Goal: Check status: Check status

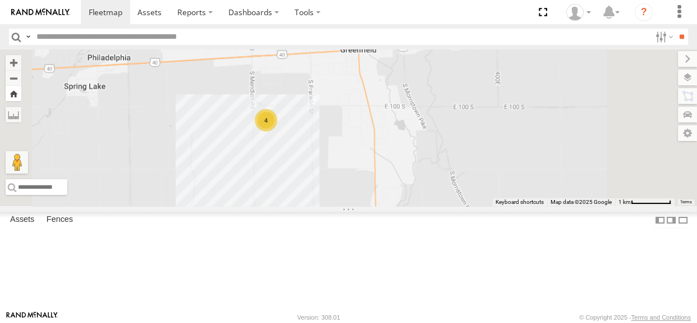
click at [21, 93] on button "Zoom Home" at bounding box center [14, 93] width 16 height 15
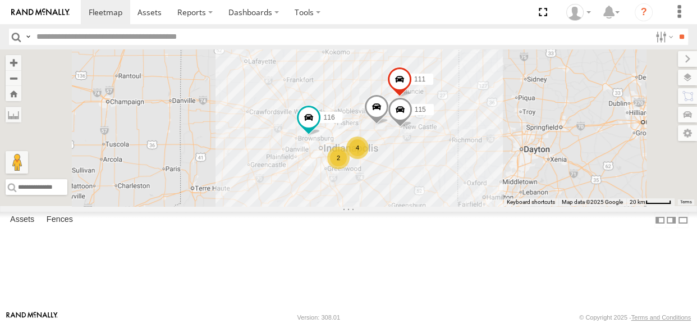
drag, startPoint x: 561, startPoint y: 197, endPoint x: 526, endPoint y: 206, distance: 36.4
click at [526, 206] on div "114 116 4 2 115 111" at bounding box center [348, 127] width 697 height 157
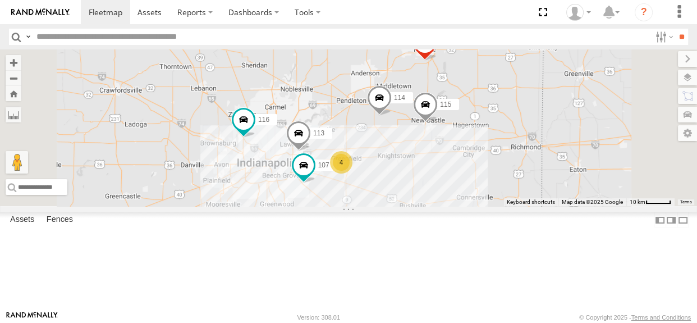
drag, startPoint x: 493, startPoint y: 177, endPoint x: 507, endPoint y: 191, distance: 19.9
click at [507, 191] on div "114 116 115 111 4 107 113" at bounding box center [348, 127] width 697 height 157
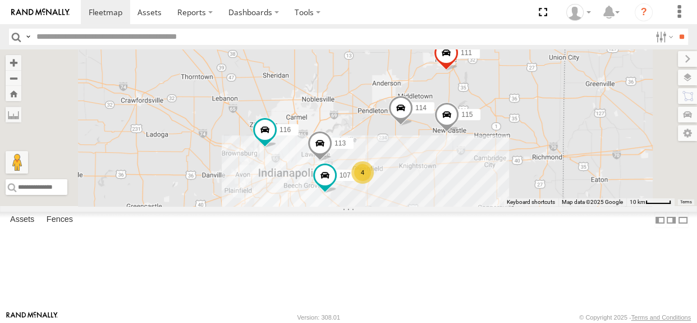
drag, startPoint x: 506, startPoint y: 190, endPoint x: 529, endPoint y: 202, distance: 25.6
click at [529, 202] on div "114 116 115 111 4 107 113" at bounding box center [348, 127] width 697 height 157
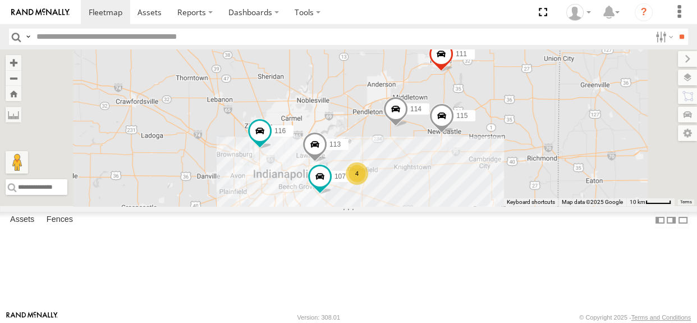
click at [530, 202] on div "114 116 115 111 4 107 113" at bounding box center [348, 127] width 697 height 157
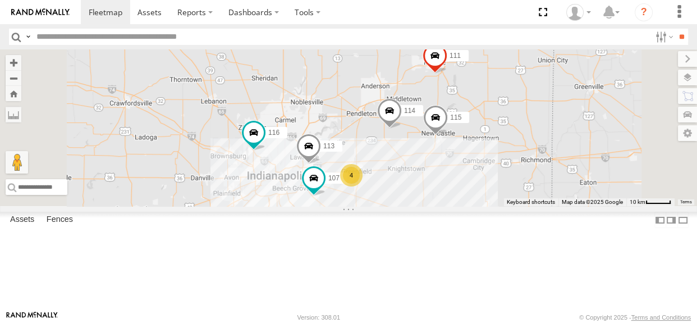
drag, startPoint x: 522, startPoint y: 202, endPoint x: 515, endPoint y: 204, distance: 7.1
click at [515, 204] on div "114 116 115 111 4 107 113" at bounding box center [348, 127] width 697 height 157
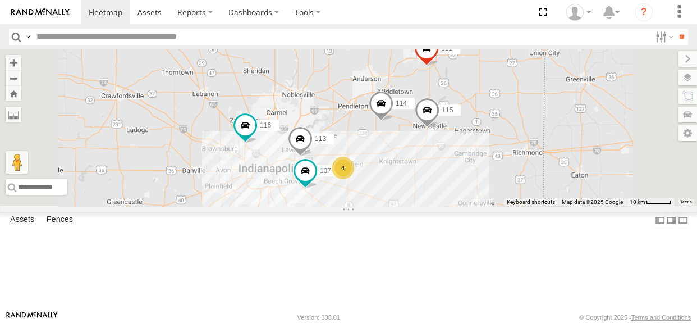
drag, startPoint x: 407, startPoint y: 144, endPoint x: 398, endPoint y: 136, distance: 12.3
click at [398, 136] on div "114 116 115 111 4 107 113" at bounding box center [348, 127] width 697 height 157
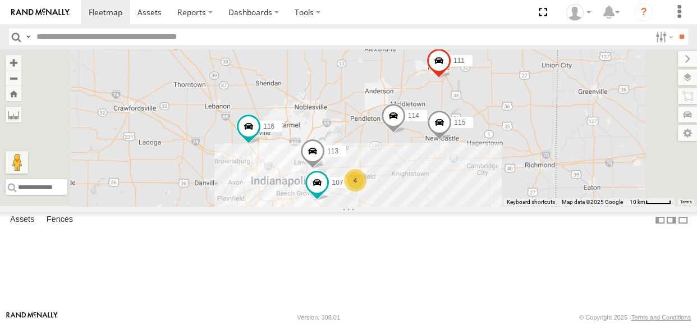
drag, startPoint x: 536, startPoint y: 193, endPoint x: 550, endPoint y: 208, distance: 20.7
click at [550, 206] on div "114 116 4 107 115 111 113" at bounding box center [348, 127] width 697 height 157
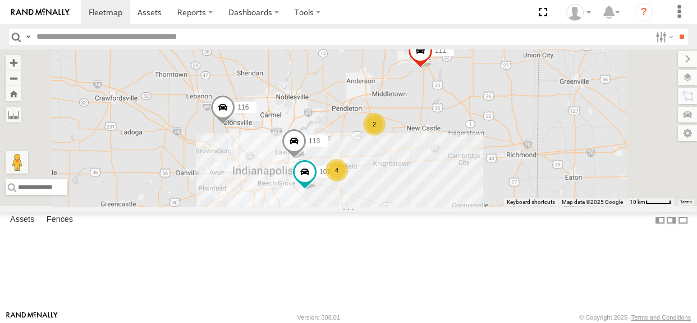
drag, startPoint x: 413, startPoint y: 152, endPoint x: 393, endPoint y: 141, distance: 22.9
click at [393, 141] on div "2 116 4 107 111 113" at bounding box center [348, 127] width 697 height 157
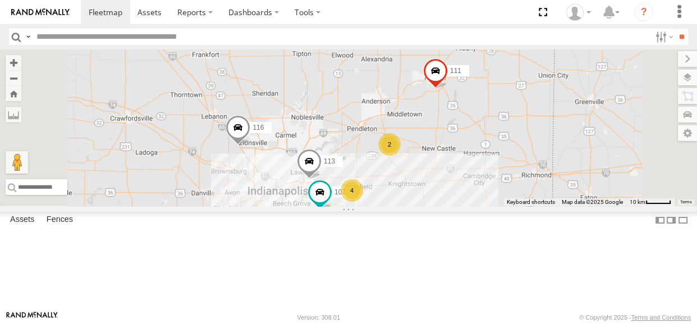
drag, startPoint x: 391, startPoint y: 142, endPoint x: 408, endPoint y: 162, distance: 26.3
click at [408, 162] on div "2 116 4 107 111 113" at bounding box center [348, 127] width 697 height 157
click at [435, 144] on div "2 116 4 107 111 113" at bounding box center [348, 127] width 697 height 157
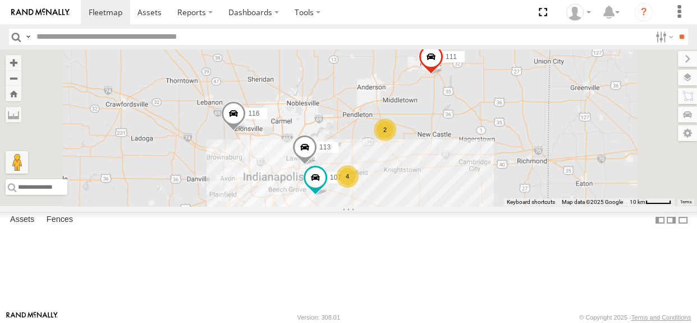
drag, startPoint x: 398, startPoint y: 207, endPoint x: 393, endPoint y: 190, distance: 17.1
click at [393, 190] on div "2 116 4 107 111 113" at bounding box center [348, 127] width 697 height 157
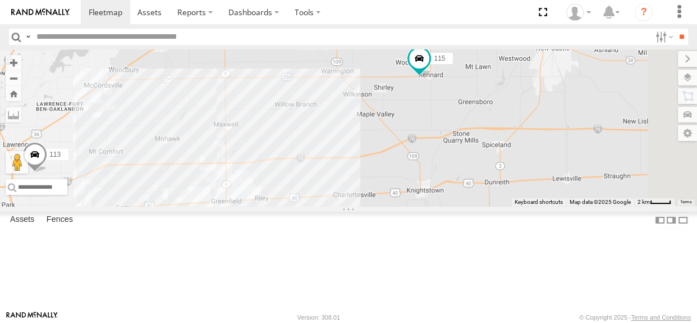
drag, startPoint x: 618, startPoint y: 153, endPoint x: 523, endPoint y: 181, distance: 99.0
click at [523, 181] on div "116 107 111 113 114 115 4" at bounding box center [348, 127] width 697 height 157
click at [428, 70] on span at bounding box center [418, 60] width 20 height 20
click at [433, 65] on label at bounding box center [422, 61] width 22 height 8
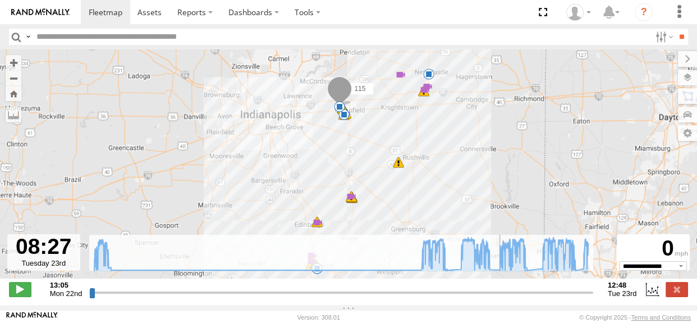
drag, startPoint x: 91, startPoint y: 299, endPoint x: 499, endPoint y: 281, distance: 408.0
click at [499, 287] on input "range" at bounding box center [341, 292] width 504 height 11
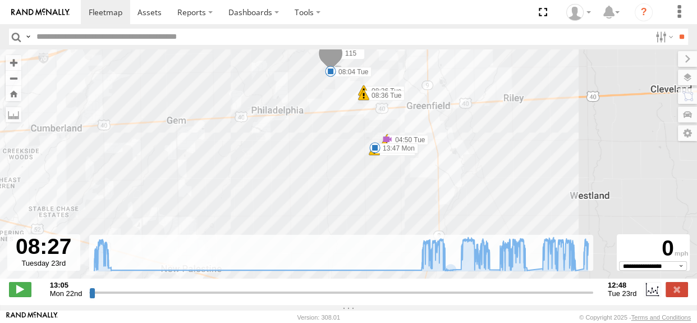
drag, startPoint x: 421, startPoint y: 153, endPoint x: 333, endPoint y: 199, distance: 98.7
click at [333, 199] on div "115 13:47 Mon 04:48 Tue 04:50 Tue 04:50 Tue 05:48 Tue 05:50 Tue 06:03 Tue 06:44…" at bounding box center [348, 169] width 697 height 241
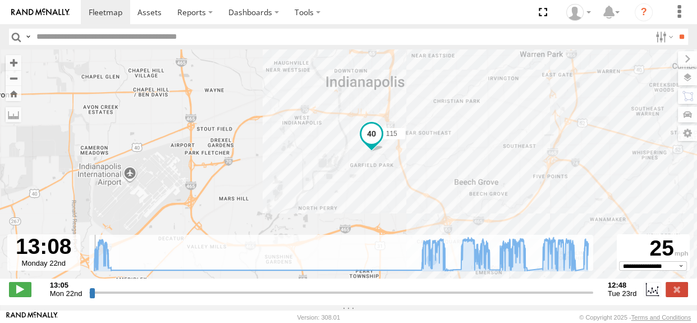
drag, startPoint x: 495, startPoint y: 297, endPoint x: 117, endPoint y: 286, distance: 378.6
click at [93, 296] on input "range" at bounding box center [341, 292] width 504 height 11
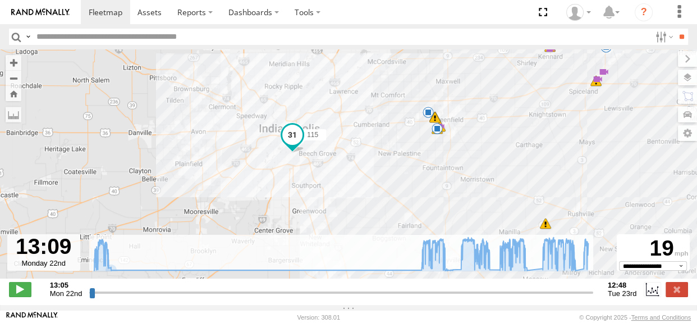
drag, startPoint x: 479, startPoint y: 195, endPoint x: 374, endPoint y: 154, distance: 112.5
click at [374, 154] on div "115 13:47 Mon 04:48 Tue 04:50 Tue 04:50 Tue 05:48 Tue 05:50 Tue 06:03 Tue 06:44…" at bounding box center [348, 169] width 697 height 241
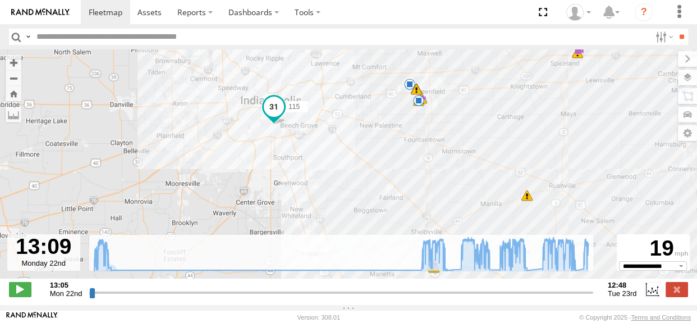
drag, startPoint x: 363, startPoint y: 192, endPoint x: 349, endPoint y: 167, distance: 28.9
click at [349, 167] on div "115 13:47 Mon 04:48 Tue 04:50 Tue 04:50 Tue 05:48 Tue 05:50 Tue 06:03 Tue 06:44…" at bounding box center [348, 169] width 697 height 241
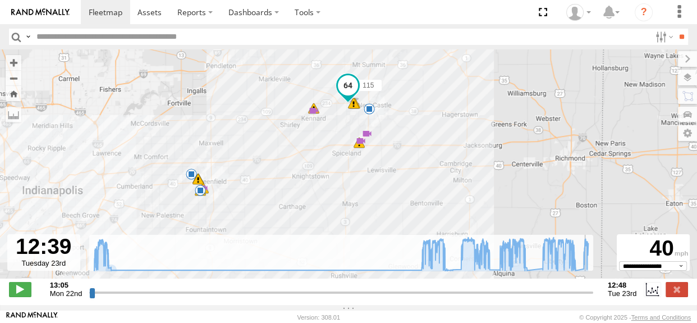
drag, startPoint x: 93, startPoint y: 299, endPoint x: 587, endPoint y: 272, distance: 494.9
click at [587, 287] on input "range" at bounding box center [341, 292] width 504 height 11
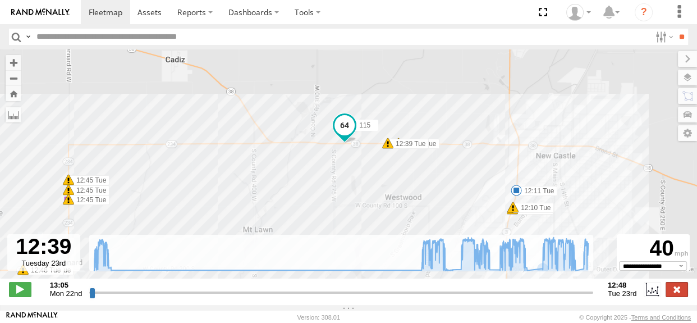
click at [676, 296] on label at bounding box center [677, 289] width 22 height 15
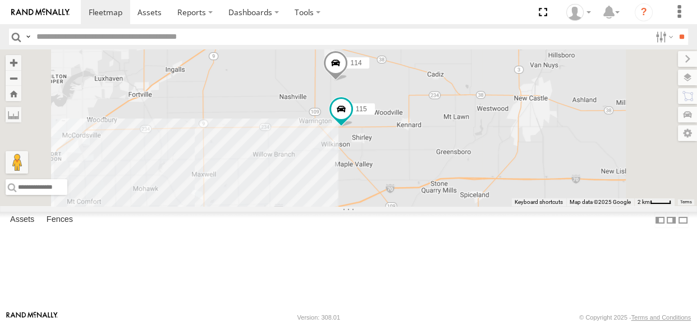
drag, startPoint x: 482, startPoint y: 195, endPoint x: 460, endPoint y: 245, distance: 55.1
click at [460, 206] on div "114 4 115" at bounding box center [348, 127] width 697 height 157
click at [351, 119] on span at bounding box center [341, 109] width 20 height 20
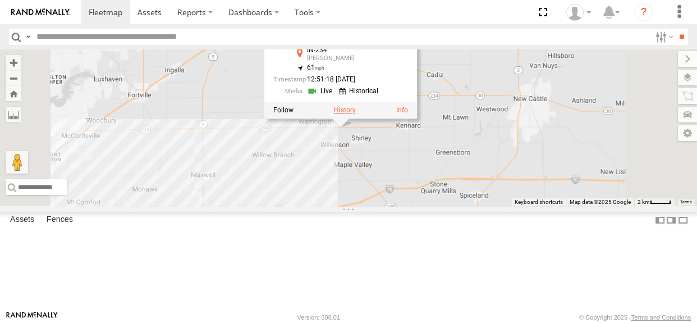
click at [356, 114] on label at bounding box center [345, 110] width 22 height 8
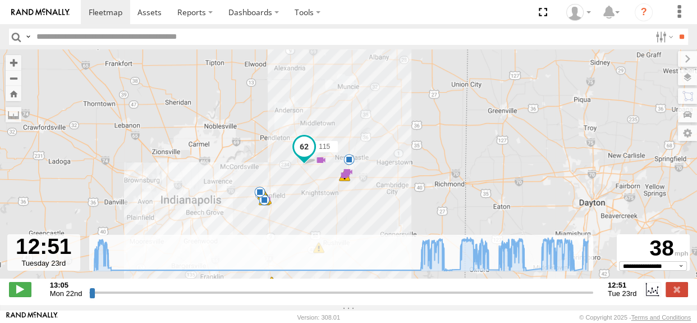
drag, startPoint x: 92, startPoint y: 299, endPoint x: 599, endPoint y: 296, distance: 507.1
click at [594, 296] on input "range" at bounding box center [341, 292] width 504 height 11
click at [679, 295] on label at bounding box center [677, 289] width 22 height 15
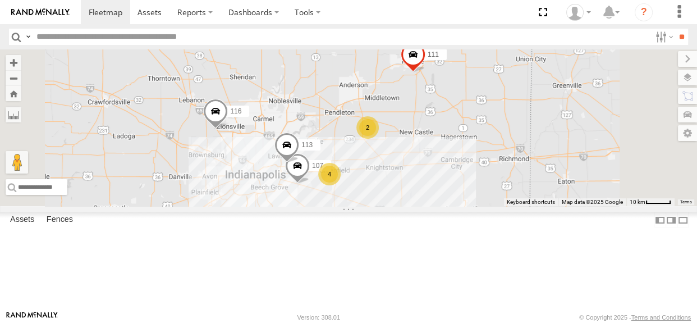
drag, startPoint x: 400, startPoint y: 112, endPoint x: 450, endPoint y: 101, distance: 50.8
click at [450, 101] on div "2 116 4 107 111 113" at bounding box center [348, 127] width 697 height 157
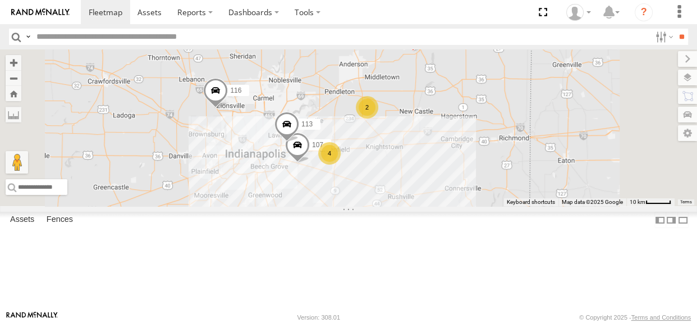
drag, startPoint x: 458, startPoint y: 140, endPoint x: 459, endPoint y: 119, distance: 20.8
click at [459, 119] on div "2 116 4 107 111 113" at bounding box center [348, 127] width 697 height 157
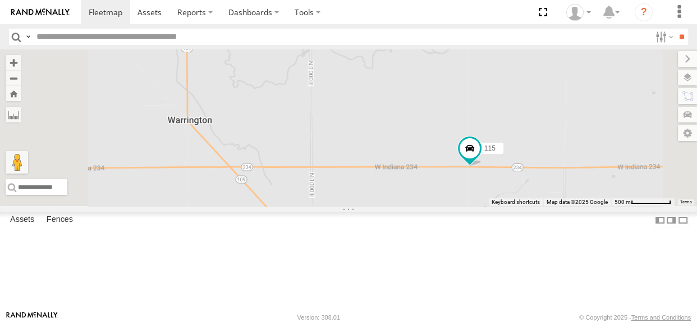
click at [537, 155] on div "116 107 111 113 114 115" at bounding box center [348, 127] width 697 height 157
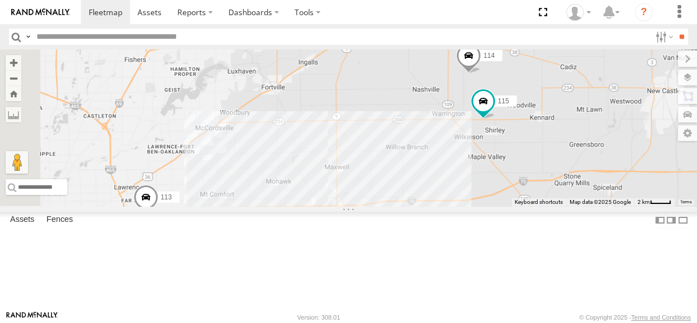
drag, startPoint x: 459, startPoint y: 195, endPoint x: 526, endPoint y: 177, distance: 69.3
click at [526, 177] on div "116 107 111 113 114 115" at bounding box center [348, 127] width 697 height 157
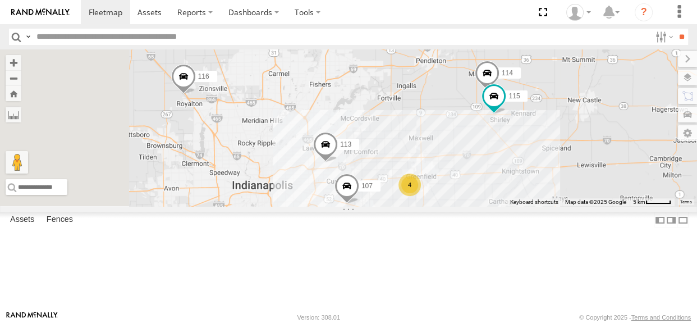
drag, startPoint x: 549, startPoint y: 178, endPoint x: 597, endPoint y: 179, distance: 48.9
click at [597, 179] on div "116 111 113 107 114 4 115" at bounding box center [348, 127] width 697 height 157
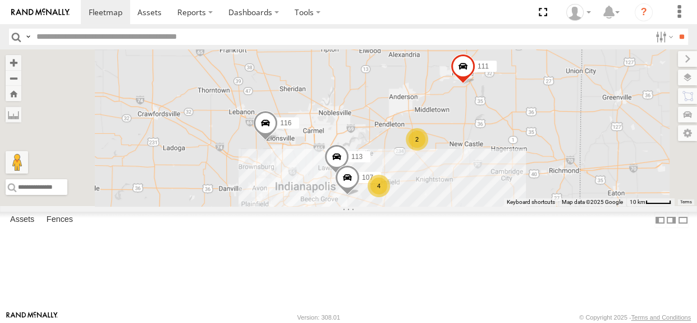
click at [349, 175] on span at bounding box center [337, 159] width 25 height 30
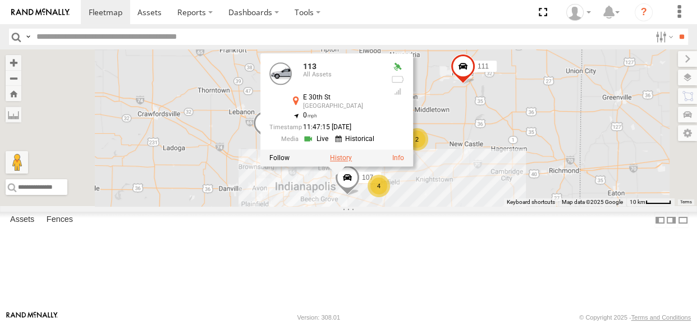
click at [352, 162] on label at bounding box center [341, 158] width 22 height 8
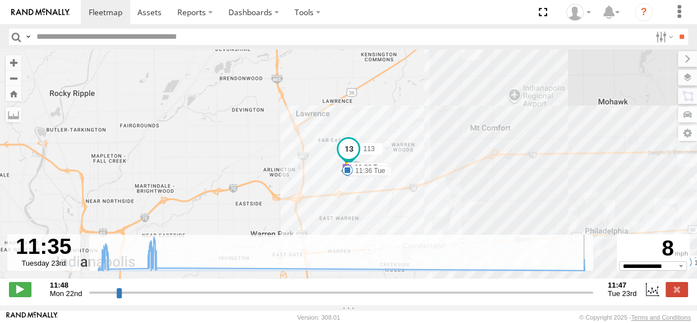
drag, startPoint x: 92, startPoint y: 296, endPoint x: 586, endPoint y: 299, distance: 494.2
click at [586, 298] on input "range" at bounding box center [341, 292] width 504 height 11
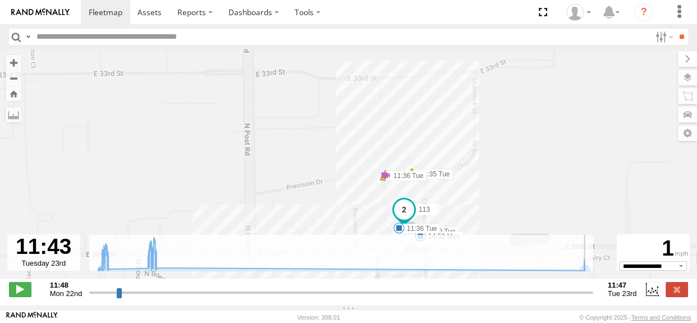
drag, startPoint x: 587, startPoint y: 301, endPoint x: 595, endPoint y: 300, distance: 8.4
click at [589, 298] on input "range" at bounding box center [341, 292] width 504 height 11
click at [672, 294] on label at bounding box center [677, 289] width 22 height 15
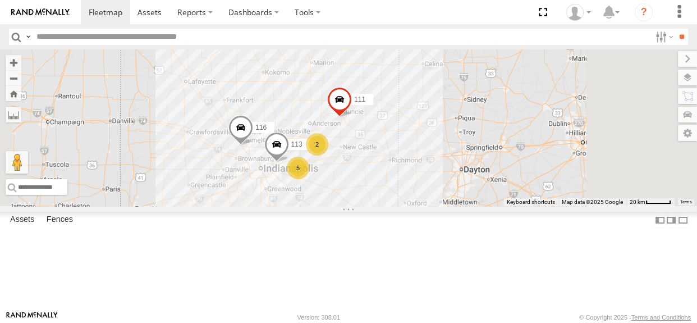
drag, startPoint x: 416, startPoint y: 149, endPoint x: 396, endPoint y: 143, distance: 20.2
click at [396, 143] on div "113 116 111 2 5" at bounding box center [348, 127] width 697 height 157
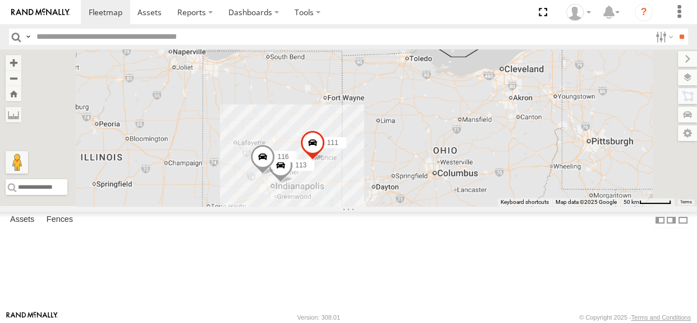
drag, startPoint x: 351, startPoint y: 130, endPoint x: 377, endPoint y: 174, distance: 51.1
click at [377, 174] on div "113 116 111" at bounding box center [348, 127] width 697 height 157
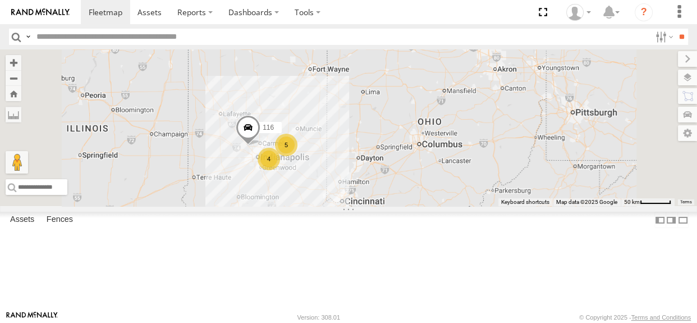
drag, startPoint x: 384, startPoint y: 163, endPoint x: 369, endPoint y: 136, distance: 30.2
click at [369, 136] on div "116 5 4 112" at bounding box center [348, 127] width 697 height 157
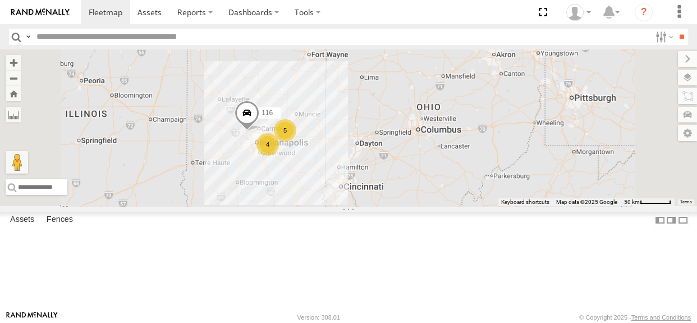
drag, startPoint x: 370, startPoint y: 154, endPoint x: 371, endPoint y: 140, distance: 13.5
click at [371, 140] on div "116 5 4 112" at bounding box center [348, 127] width 697 height 157
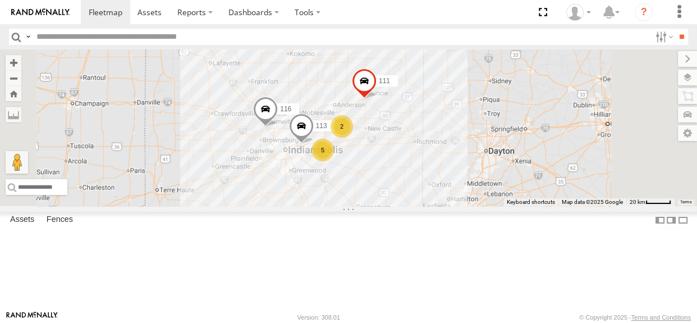
click at [369, 122] on div "2 116 5 111 113" at bounding box center [348, 127] width 697 height 157
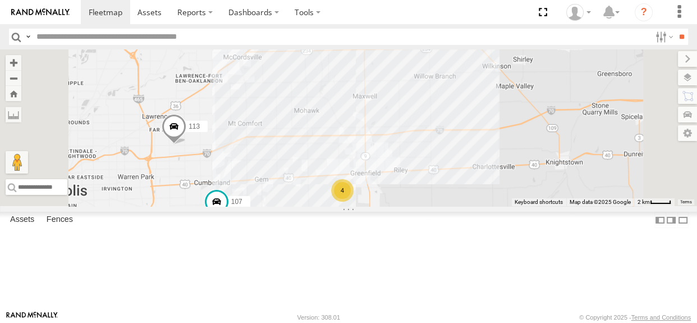
drag, startPoint x: 598, startPoint y: 120, endPoint x: 572, endPoint y: 126, distance: 26.7
click at [572, 126] on div "116 111 113 114 4 107 115" at bounding box center [348, 127] width 697 height 157
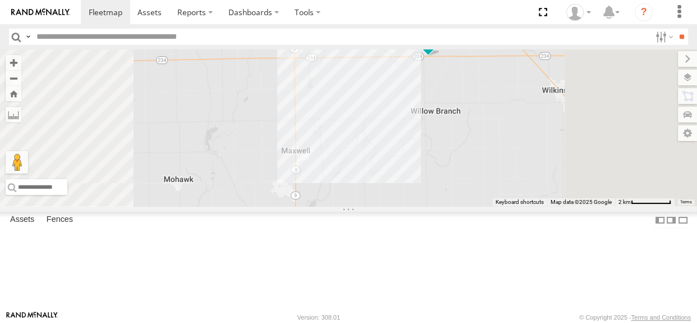
click at [439, 48] on span at bounding box center [428, 38] width 20 height 20
click at [444, 43] on label at bounding box center [433, 39] width 22 height 8
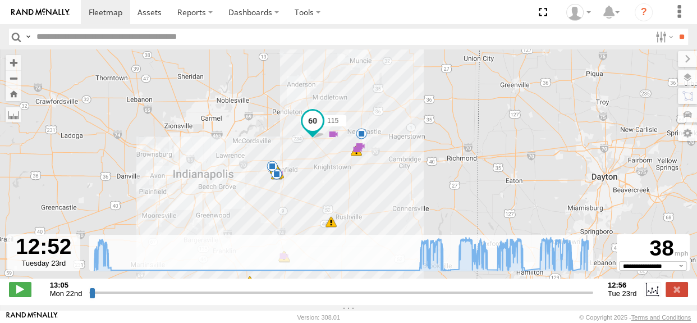
drag, startPoint x: 93, startPoint y: 298, endPoint x: 472, endPoint y: 253, distance: 381.1
click at [587, 294] on input "range" at bounding box center [341, 292] width 504 height 11
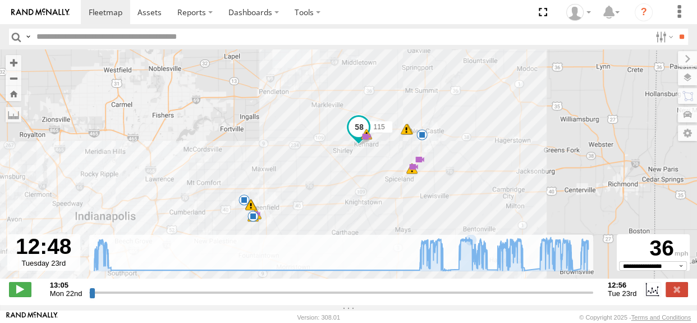
drag, startPoint x: 314, startPoint y: 154, endPoint x: 350, endPoint y: 171, distance: 39.7
click at [350, 171] on div "115 13:47 Mon 04:48 Tue 04:50 Tue 04:50 Tue 05:48 Tue 05:50 Tue 06:03 Tue 06:44…" at bounding box center [348, 169] width 697 height 241
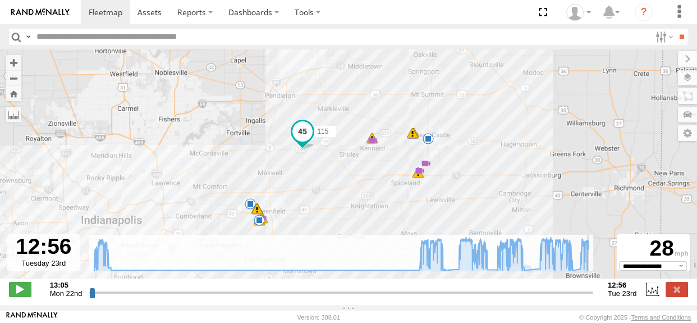
click at [591, 298] on input "range" at bounding box center [341, 292] width 504 height 11
click at [678, 296] on label at bounding box center [677, 289] width 22 height 15
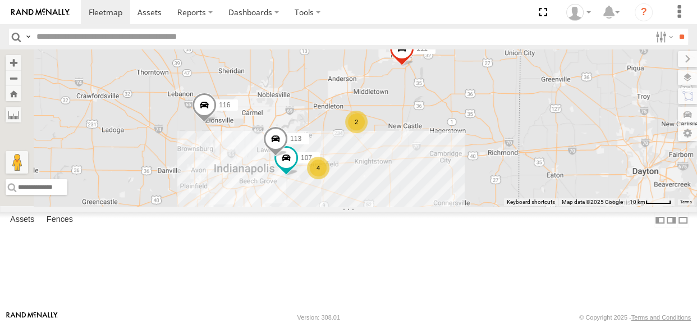
drag, startPoint x: 388, startPoint y: 123, endPoint x: 445, endPoint y: 123, distance: 56.7
click at [445, 123] on div "116 107 113 111 2 4" at bounding box center [348, 127] width 697 height 157
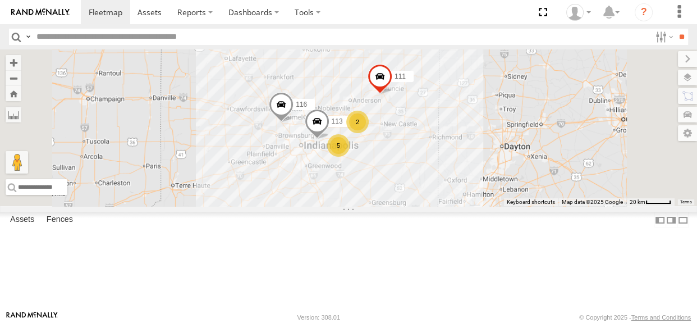
drag, startPoint x: 430, startPoint y: 103, endPoint x: 459, endPoint y: 131, distance: 40.5
click at [459, 131] on div "116 113 111 2 5" at bounding box center [348, 127] width 697 height 157
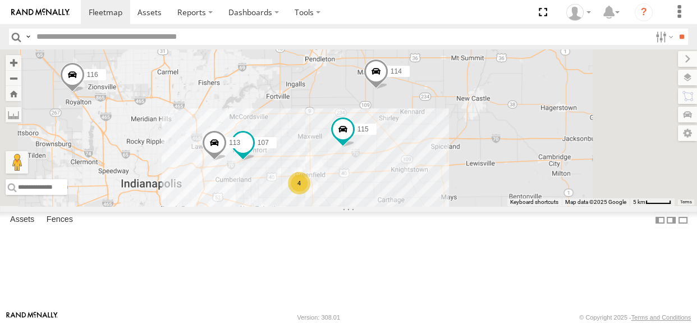
drag, startPoint x: 487, startPoint y: 241, endPoint x: 468, endPoint y: 211, distance: 35.1
click at [468, 206] on div "114 116 111 115 4 107 113" at bounding box center [348, 127] width 697 height 157
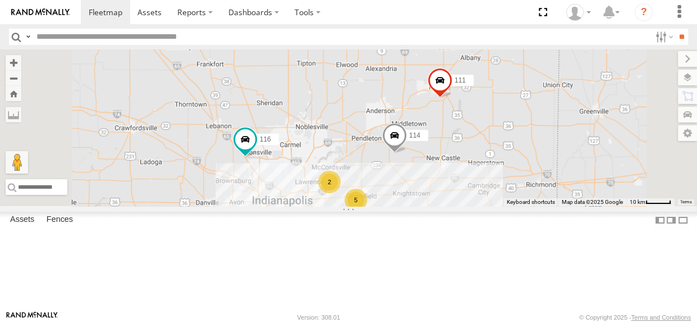
drag, startPoint x: 447, startPoint y: 195, endPoint x: 437, endPoint y: 159, distance: 37.7
click at [437, 159] on div "114 116 5 2 111" at bounding box center [348, 127] width 697 height 157
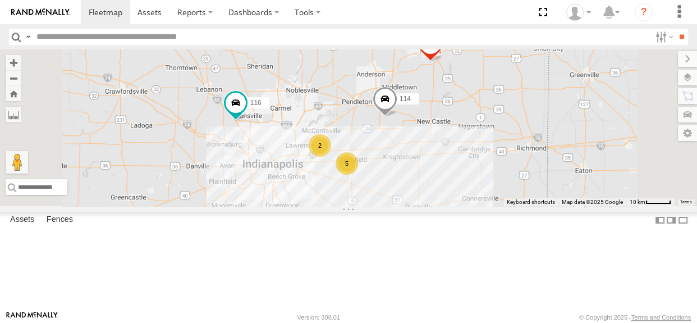
click at [331, 157] on div "2" at bounding box center [320, 145] width 22 height 22
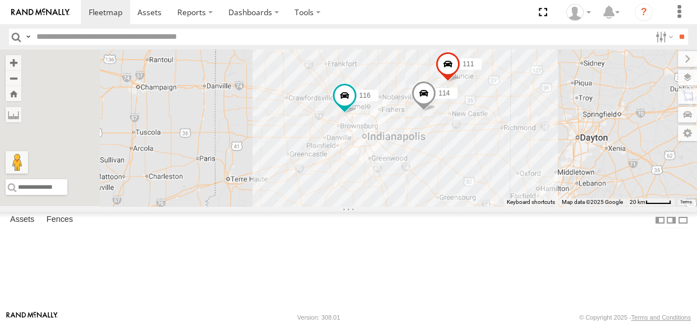
drag, startPoint x: 546, startPoint y: 142, endPoint x: 536, endPoint y: 148, distance: 11.8
click at [536, 148] on div "114 116 111" at bounding box center [348, 127] width 697 height 157
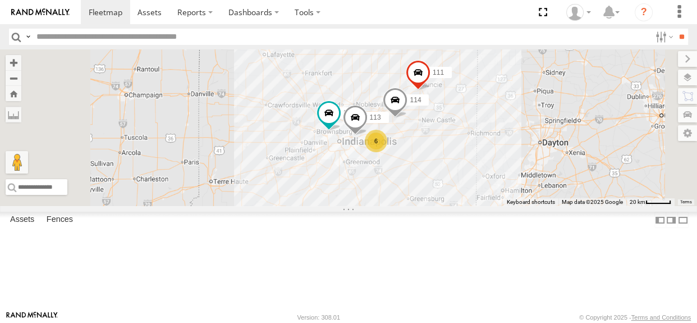
drag, startPoint x: 505, startPoint y: 135, endPoint x: 494, endPoint y: 132, distance: 11.6
click at [494, 132] on div "114 116 111 6 113" at bounding box center [348, 127] width 697 height 157
click at [387, 152] on div "6" at bounding box center [376, 141] width 22 height 22
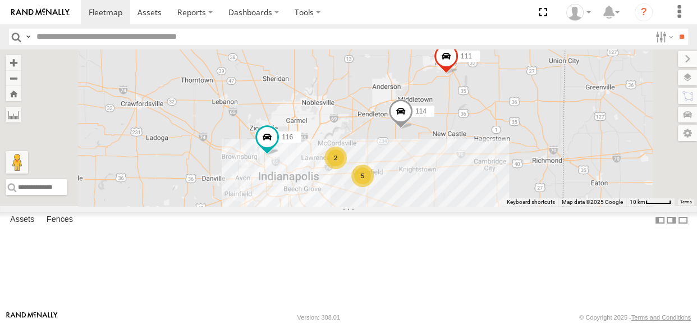
drag, startPoint x: 473, startPoint y: 156, endPoint x: 498, endPoint y: 162, distance: 25.5
click at [498, 162] on div "114 116 111 5 2" at bounding box center [348, 127] width 697 height 157
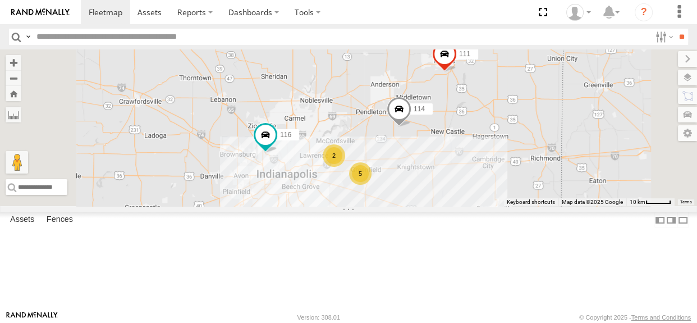
click at [469, 161] on div "114 116 111 5 2" at bounding box center [348, 127] width 697 height 157
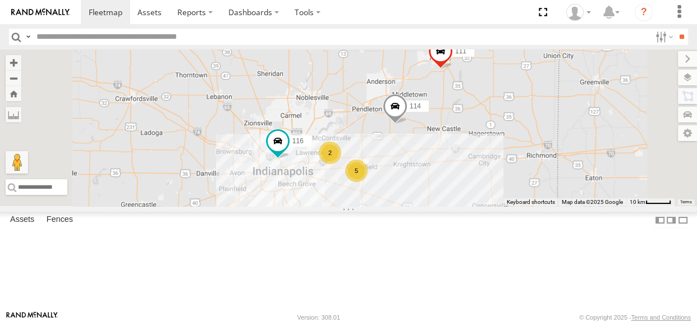
drag, startPoint x: 514, startPoint y: 185, endPoint x: 509, endPoint y: 181, distance: 6.1
click at [509, 181] on div "114 116 5 2 111" at bounding box center [348, 127] width 697 height 157
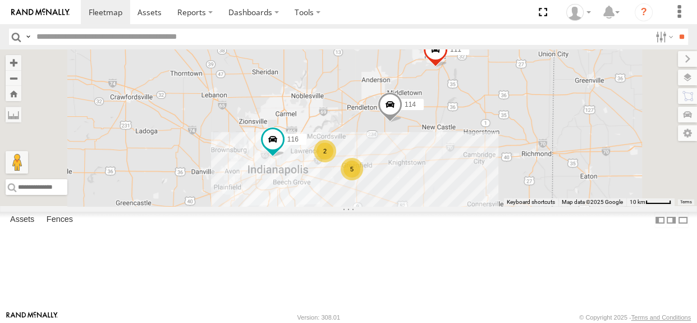
drag, startPoint x: 515, startPoint y: 179, endPoint x: 509, endPoint y: 177, distance: 6.4
click at [509, 177] on div "114 116 5 2 111" at bounding box center [348, 127] width 697 height 157
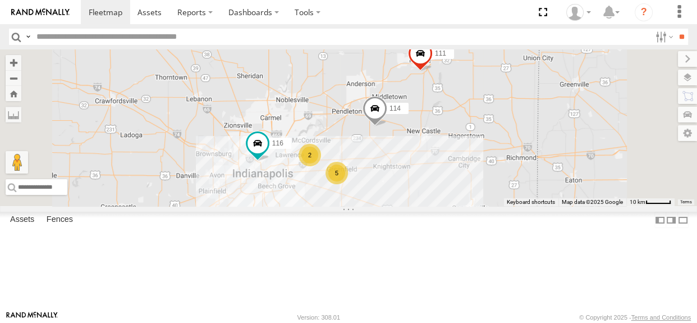
drag, startPoint x: 512, startPoint y: 176, endPoint x: 495, endPoint y: 180, distance: 17.3
click at [495, 180] on div "114 116 5 2 111" at bounding box center [348, 127] width 697 height 157
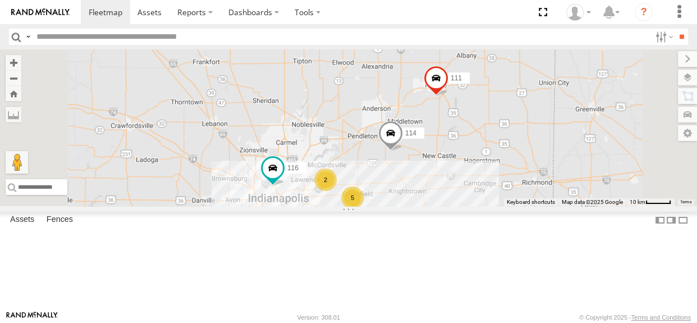
drag, startPoint x: 387, startPoint y: 141, endPoint x: 403, endPoint y: 166, distance: 29.0
click at [404, 167] on div "114 116 5 2 111" at bounding box center [348, 127] width 697 height 157
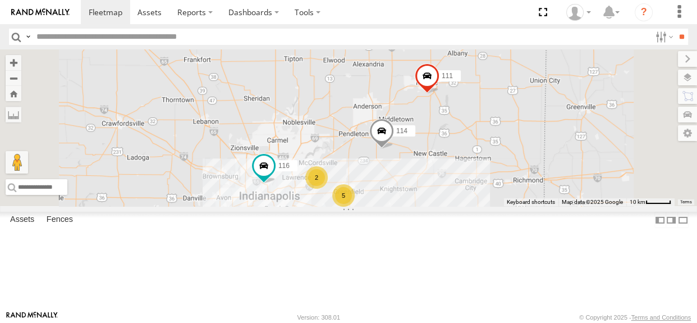
drag, startPoint x: 469, startPoint y: 163, endPoint x: 459, endPoint y: 161, distance: 9.8
click at [459, 161] on div "114 116 5 2 111" at bounding box center [348, 127] width 697 height 157
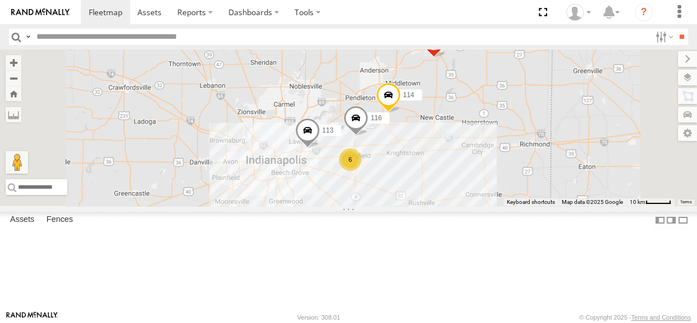
drag, startPoint x: 459, startPoint y: 197, endPoint x: 467, endPoint y: 156, distance: 41.7
click at [467, 156] on div "114 116 6 111 113" at bounding box center [348, 127] width 697 height 157
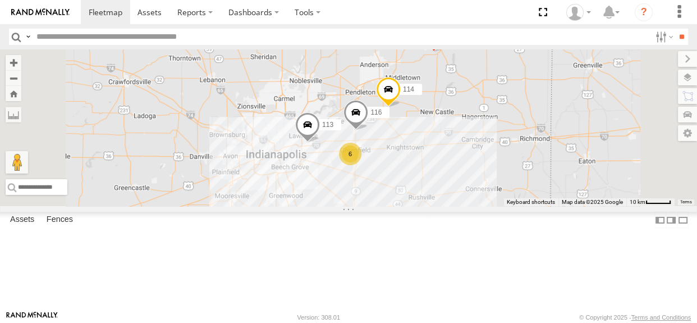
click at [320, 143] on span at bounding box center [307, 127] width 25 height 30
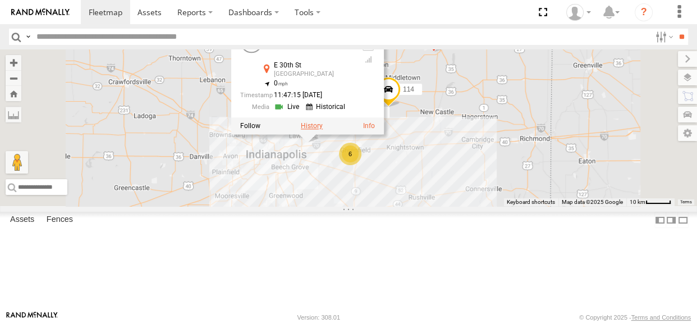
click at [323, 130] on label at bounding box center [312, 126] width 22 height 8
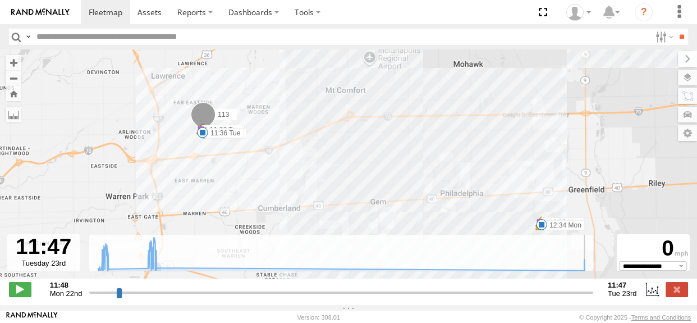
drag, startPoint x: 91, startPoint y: 303, endPoint x: 599, endPoint y: 288, distance: 508.4
click at [594, 288] on input "range" at bounding box center [341, 292] width 504 height 11
click at [676, 292] on label at bounding box center [677, 289] width 22 height 15
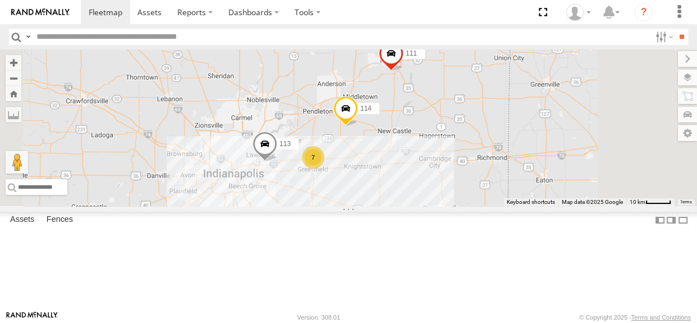
drag, startPoint x: 445, startPoint y: 133, endPoint x: 401, endPoint y: 152, distance: 47.8
click at [401, 152] on div "113 114 7 111" at bounding box center [348, 127] width 697 height 157
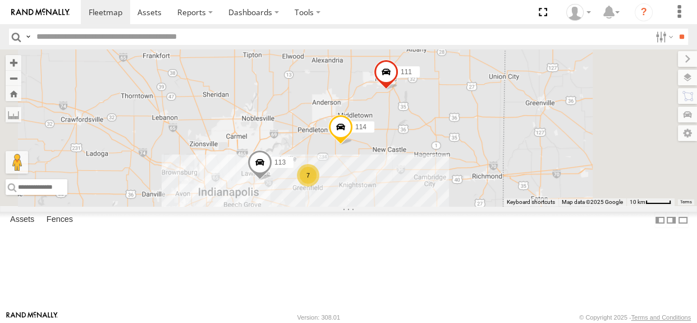
drag, startPoint x: 456, startPoint y: 120, endPoint x: 450, endPoint y: 140, distance: 21.1
click at [450, 140] on div "113 114 7 111" at bounding box center [348, 127] width 697 height 157
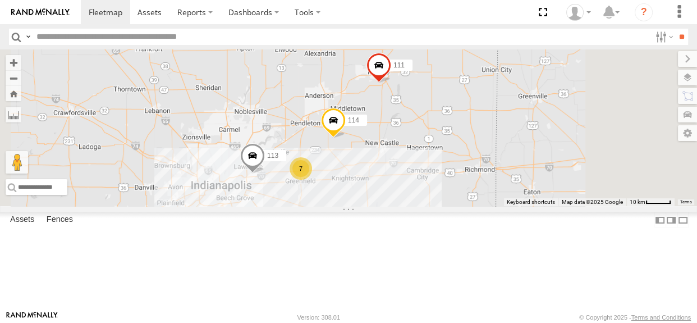
drag, startPoint x: 412, startPoint y: 154, endPoint x: 403, endPoint y: 147, distance: 11.9
click at [403, 147] on div "113 114 7 111" at bounding box center [348, 127] width 697 height 157
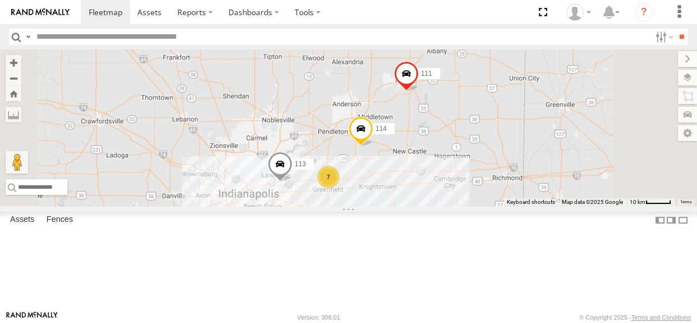
drag, startPoint x: 396, startPoint y: 121, endPoint x: 427, endPoint y: 143, distance: 37.9
click at [427, 143] on div "113 114 111 7" at bounding box center [348, 127] width 697 height 157
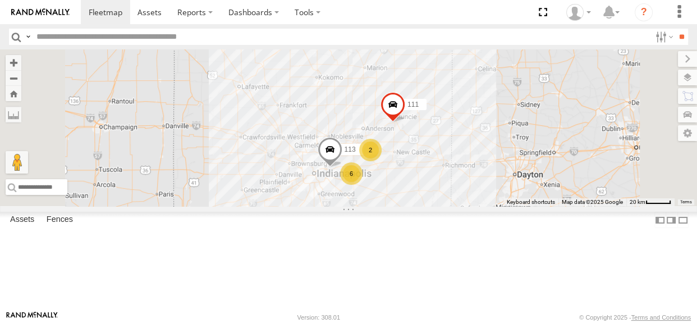
drag, startPoint x: 385, startPoint y: 127, endPoint x: 441, endPoint y: 171, distance: 71.7
click at [442, 171] on div "113 111 2 6" at bounding box center [348, 127] width 697 height 157
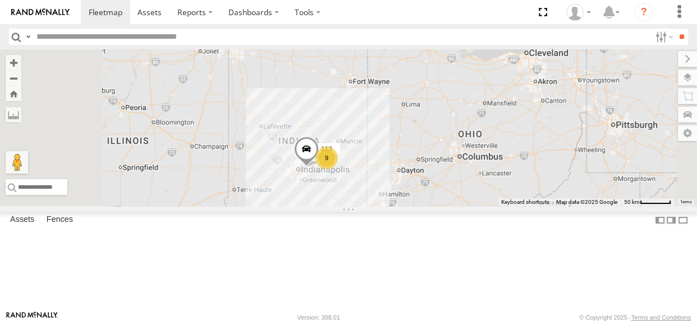
drag, startPoint x: 409, startPoint y: 138, endPoint x: 408, endPoint y: 161, distance: 23.0
click at [408, 161] on div "113 9 112" at bounding box center [348, 127] width 697 height 157
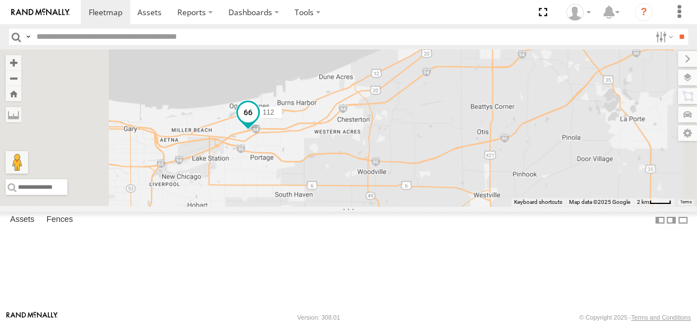
click at [258, 122] on span at bounding box center [248, 112] width 20 height 20
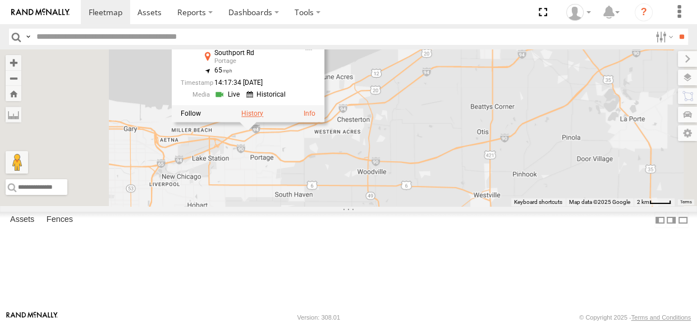
click at [263, 117] on label at bounding box center [252, 113] width 22 height 8
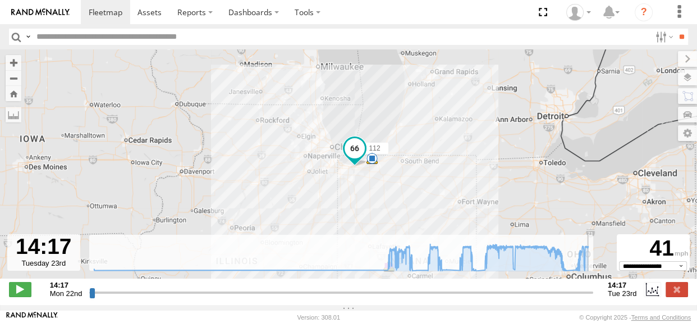
drag, startPoint x: 93, startPoint y: 298, endPoint x: 593, endPoint y: 309, distance: 499.9
click at [593, 298] on input "range" at bounding box center [341, 292] width 504 height 11
click at [670, 296] on label at bounding box center [677, 289] width 22 height 15
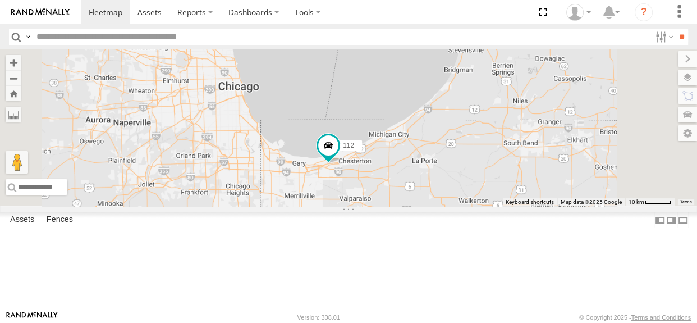
drag, startPoint x: 533, startPoint y: 245, endPoint x: 450, endPoint y: 174, distance: 109.5
click at [450, 174] on div "112" at bounding box center [348, 127] width 697 height 157
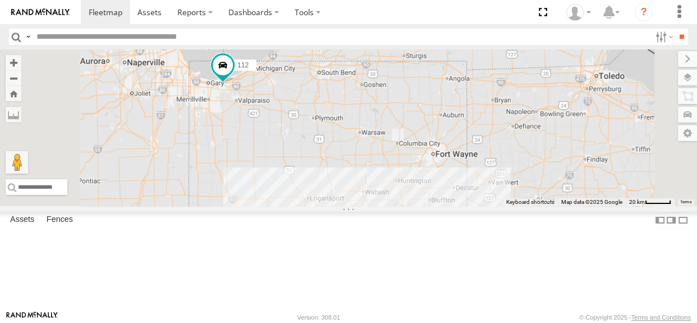
drag, startPoint x: 438, startPoint y: 198, endPoint x: 430, endPoint y: 186, distance: 14.6
click at [431, 187] on div "112" at bounding box center [348, 127] width 697 height 157
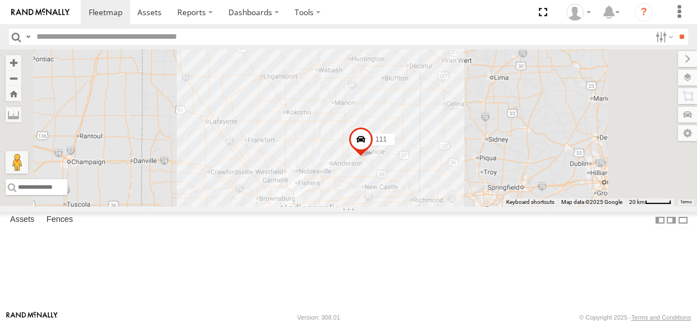
drag, startPoint x: 396, startPoint y: 189, endPoint x: 371, endPoint y: 92, distance: 100.2
click at [371, 92] on div "111 112" at bounding box center [348, 127] width 697 height 157
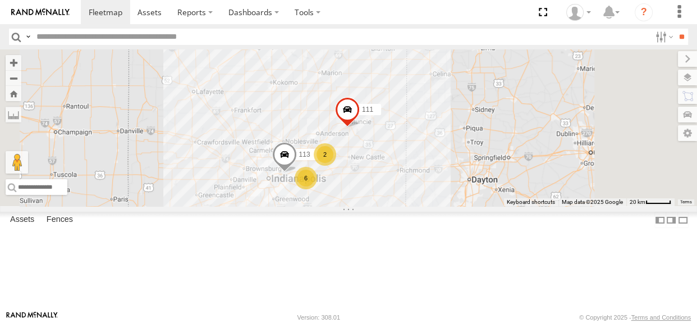
drag, startPoint x: 408, startPoint y: 185, endPoint x: 404, endPoint y: 177, distance: 8.6
click at [404, 177] on div "111 112 2 6 113" at bounding box center [348, 127] width 697 height 157
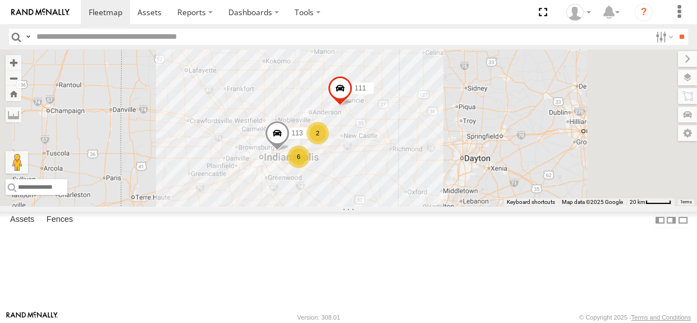
drag, startPoint x: 445, startPoint y: 172, endPoint x: 437, endPoint y: 149, distance: 24.0
click at [437, 149] on div "111 112 2 6 113" at bounding box center [348, 127] width 697 height 157
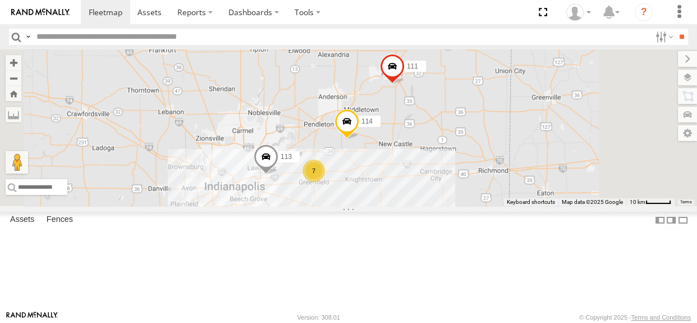
drag, startPoint x: 457, startPoint y: 159, endPoint x: 469, endPoint y: 192, distance: 34.8
click at [469, 192] on div "111 112 113 114 7" at bounding box center [348, 127] width 697 height 157
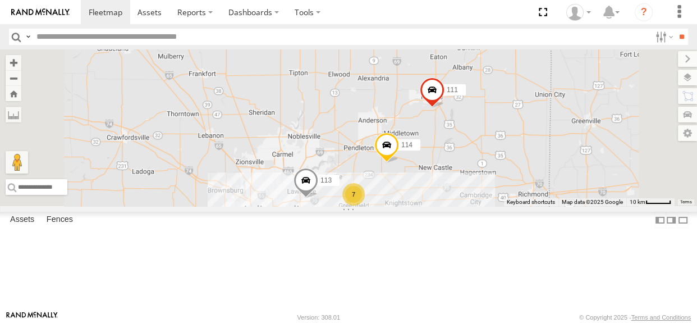
drag, startPoint x: 467, startPoint y: 193, endPoint x: 508, endPoint y: 216, distance: 47.3
click at [508, 206] on div "111 112 113 114 7" at bounding box center [348, 127] width 697 height 157
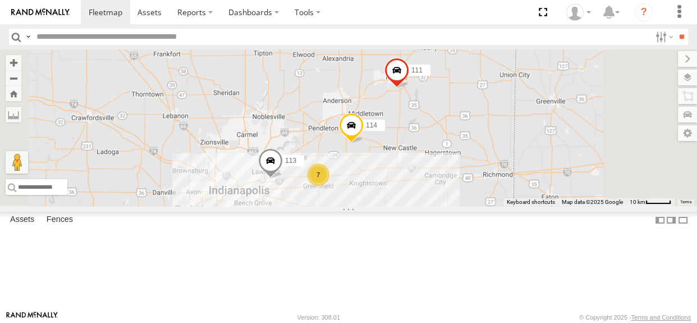
drag, startPoint x: 587, startPoint y: 266, endPoint x: 549, endPoint y: 244, distance: 43.7
click at [549, 206] on div "111 112 113 114 7" at bounding box center [348, 127] width 697 height 157
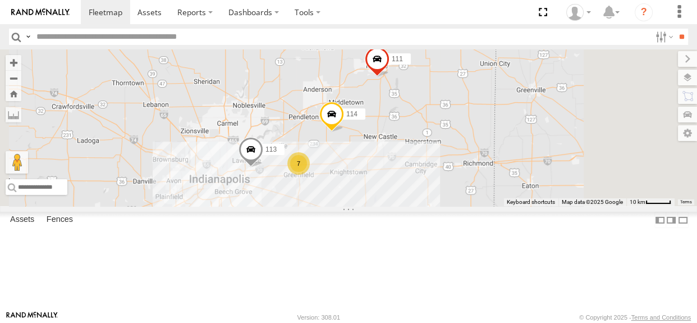
drag, startPoint x: 515, startPoint y: 219, endPoint x: 494, endPoint y: 208, distance: 24.1
click at [494, 206] on div "111 112 113 114 7" at bounding box center [348, 127] width 697 height 157
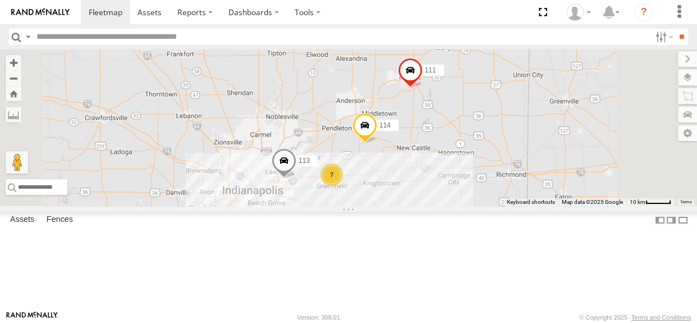
drag, startPoint x: 348, startPoint y: 167, endPoint x: 385, endPoint y: 180, distance: 39.1
click at [385, 180] on div "111 112 113 114 7" at bounding box center [348, 127] width 697 height 157
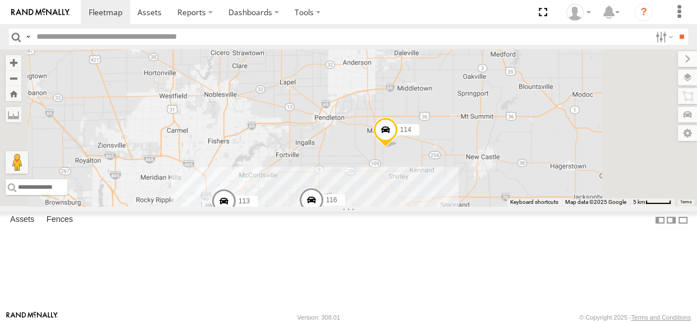
drag, startPoint x: 497, startPoint y: 185, endPoint x: 508, endPoint y: 254, distance: 70.0
click at [508, 206] on div "111 112 113 114 116 6" at bounding box center [348, 127] width 697 height 157
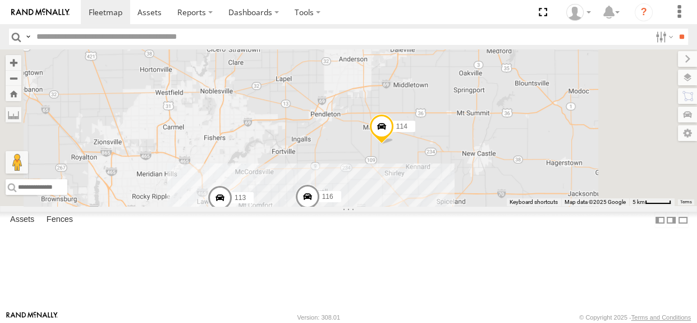
drag, startPoint x: 509, startPoint y: 249, endPoint x: 504, endPoint y: 244, distance: 6.8
click at [504, 206] on div "111 112 113 114 116 6" at bounding box center [348, 127] width 697 height 157
click at [509, 206] on div "111 112 113 114 116 6" at bounding box center [348, 127] width 697 height 157
click at [471, 200] on div "114 7 111 113" at bounding box center [348, 127] width 697 height 157
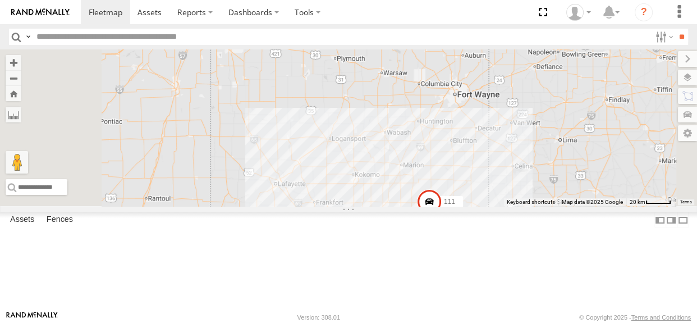
drag, startPoint x: 418, startPoint y: 159, endPoint x: 486, endPoint y: 253, distance: 115.5
click at [486, 206] on div "114 111 113 7" at bounding box center [348, 127] width 697 height 157
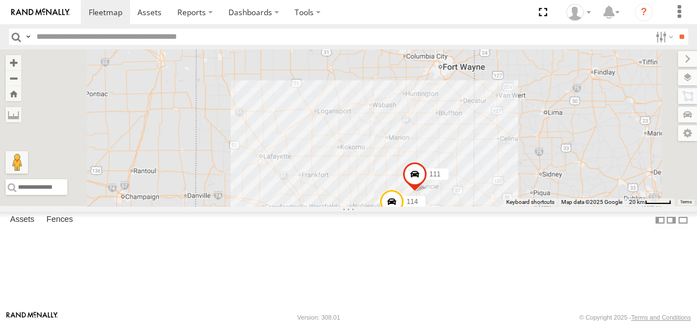
drag, startPoint x: 424, startPoint y: 142, endPoint x: 408, endPoint y: 112, distance: 33.2
click at [408, 112] on div "114 111 113 7 112" at bounding box center [348, 127] width 697 height 157
drag, startPoint x: 421, startPoint y: 147, endPoint x: 413, endPoint y: 138, distance: 12.3
click at [413, 138] on div "114 111 113 7 112" at bounding box center [348, 127] width 697 height 157
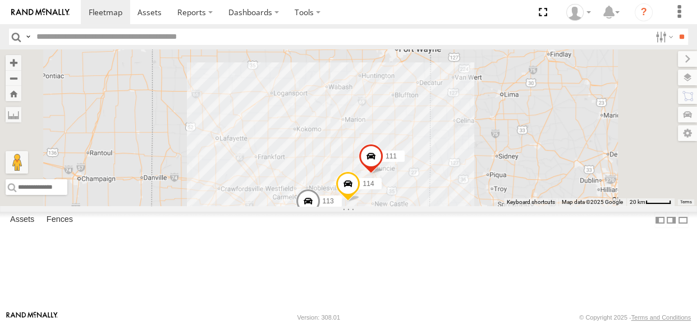
drag, startPoint x: 459, startPoint y: 230, endPoint x: 426, endPoint y: 222, distance: 34.7
click at [426, 206] on div "114 111 113 7 112" at bounding box center [348, 127] width 697 height 157
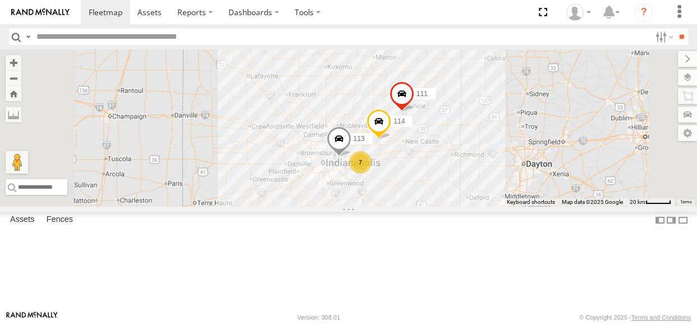
drag, startPoint x: 472, startPoint y: 221, endPoint x: 504, endPoint y: 156, distance: 72.8
click at [504, 156] on div "114 7 111 112 113" at bounding box center [348, 127] width 697 height 157
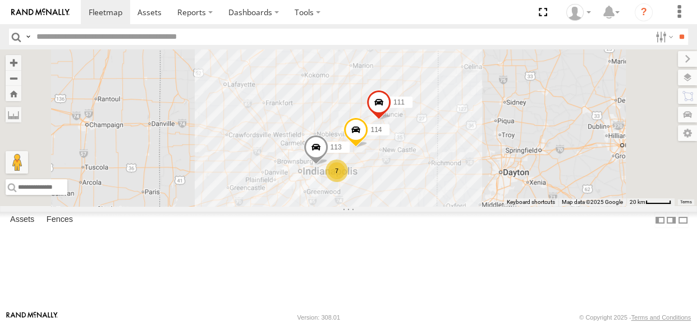
drag, startPoint x: 467, startPoint y: 184, endPoint x: 430, endPoint y: 168, distance: 40.5
click at [430, 167] on div "114 111 112 113 7" at bounding box center [348, 127] width 697 height 157
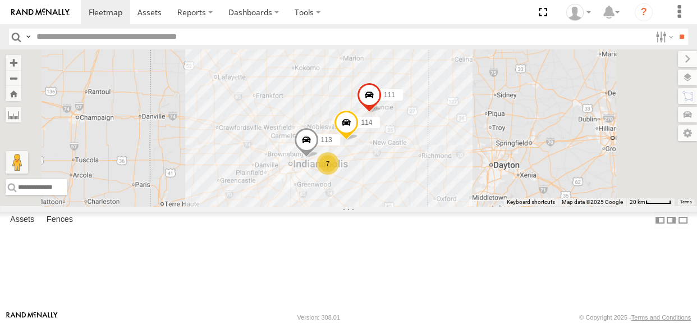
drag, startPoint x: 482, startPoint y: 168, endPoint x: 471, endPoint y: 161, distance: 13.7
click at [471, 161] on div "114 111 112 113 7" at bounding box center [348, 127] width 697 height 157
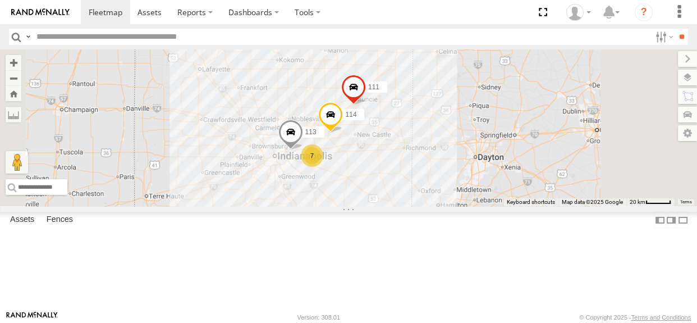
drag, startPoint x: 469, startPoint y: 162, endPoint x: 452, endPoint y: 154, distance: 18.6
click at [452, 154] on div "114 111 112 113 7" at bounding box center [348, 127] width 697 height 157
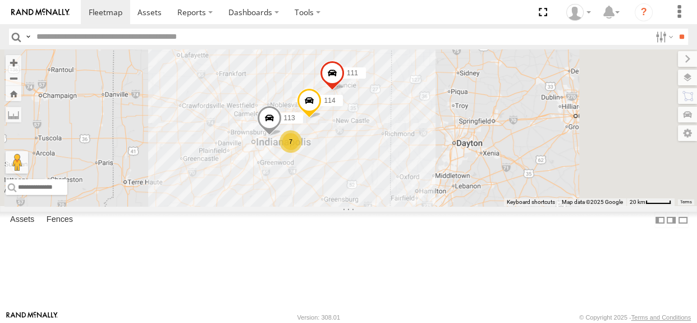
drag, startPoint x: 410, startPoint y: 154, endPoint x: 387, endPoint y: 139, distance: 27.1
click at [387, 139] on div "114 7 111 113" at bounding box center [348, 127] width 697 height 157
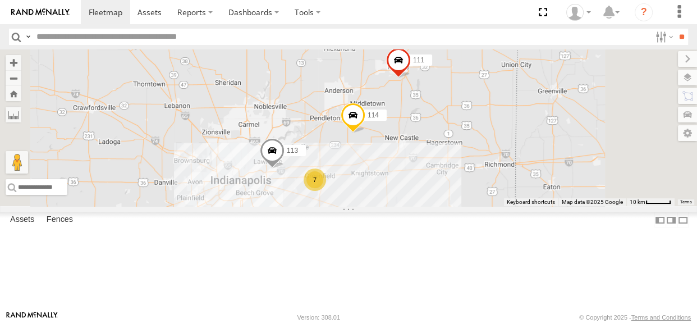
click at [285, 168] on span at bounding box center [272, 153] width 25 height 30
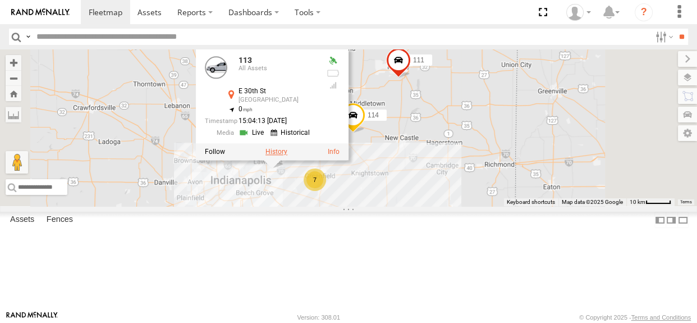
click at [288, 156] on label at bounding box center [277, 152] width 22 height 8
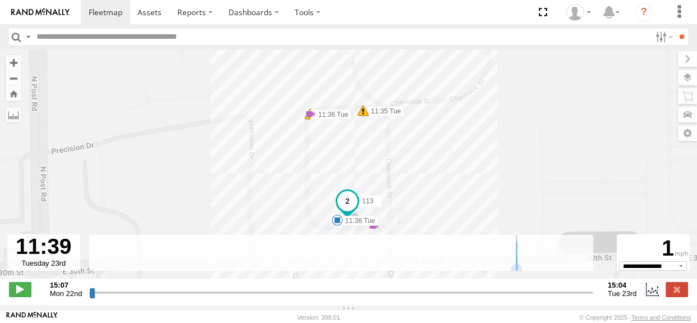
drag, startPoint x: 92, startPoint y: 300, endPoint x: 519, endPoint y: 300, distance: 427.3
type input "**********"
click at [519, 298] on input "range" at bounding box center [341, 292] width 504 height 11
click at [675, 296] on label at bounding box center [677, 289] width 22 height 15
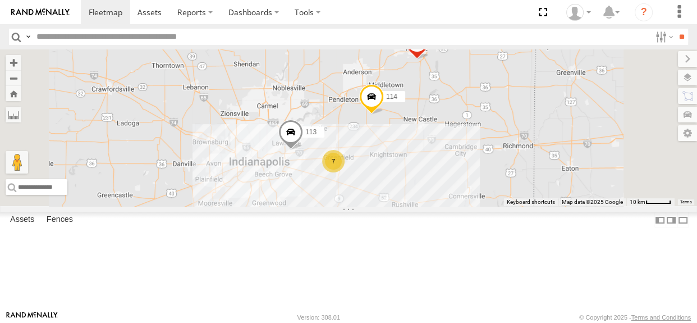
drag, startPoint x: 487, startPoint y: 211, endPoint x: 508, endPoint y: 192, distance: 28.3
click at [508, 192] on div "113 114 7 111" at bounding box center [348, 127] width 697 height 157
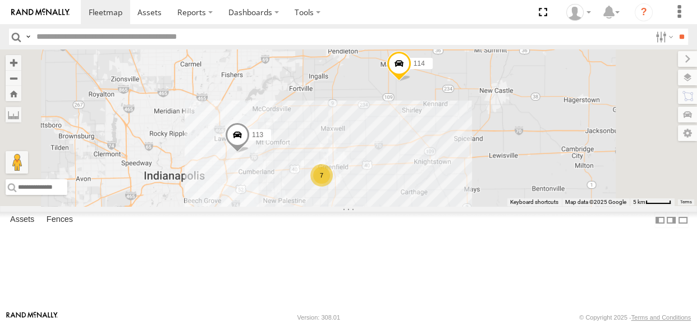
drag, startPoint x: 544, startPoint y: 170, endPoint x: 495, endPoint y: 185, distance: 51.2
click at [495, 185] on div "113 114 111 7" at bounding box center [348, 127] width 697 height 157
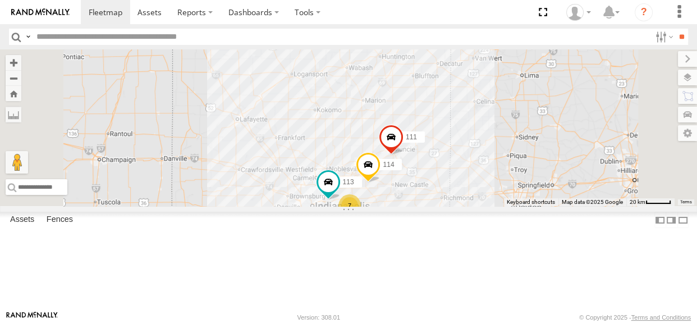
drag, startPoint x: 428, startPoint y: 168, endPoint x: 443, endPoint y: 171, distance: 15.3
click at [443, 171] on div "114 113 111 7 112" at bounding box center [348, 127] width 697 height 157
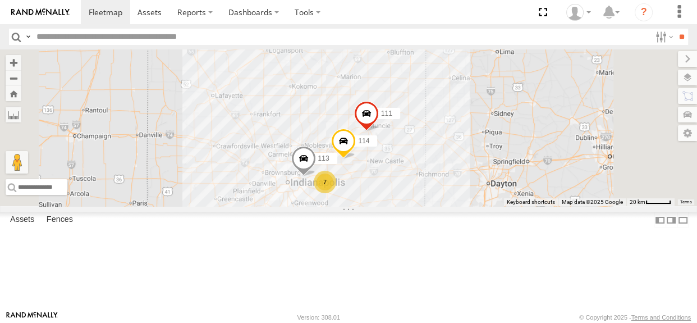
drag, startPoint x: 444, startPoint y: 177, endPoint x: 416, endPoint y: 157, distance: 34.6
click at [416, 157] on div "114 7 111 112 113" at bounding box center [348, 127] width 697 height 157
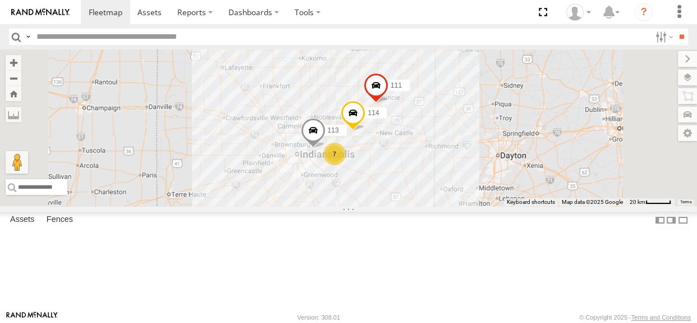
drag, startPoint x: 466, startPoint y: 176, endPoint x: 478, endPoint y: 148, distance: 31.0
click at [478, 148] on div "114 7 111 112 113" at bounding box center [348, 127] width 697 height 157
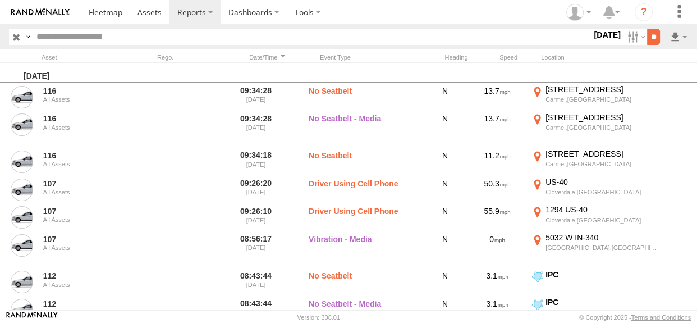
click at [651, 39] on input "**" at bounding box center [653, 37] width 13 height 16
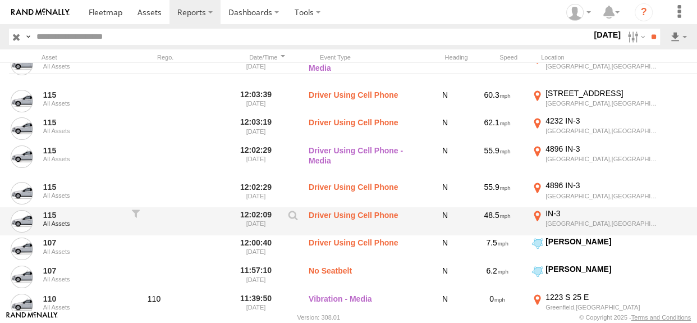
scroll to position [238, 0]
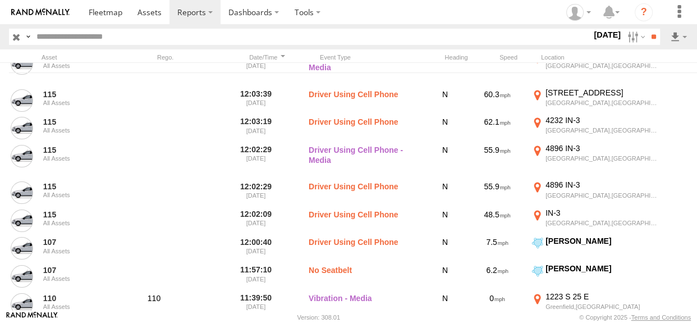
click at [259, 40] on input "text" at bounding box center [312, 37] width 560 height 16
type input "***"
click at [647, 29] on input "**" at bounding box center [653, 37] width 13 height 16
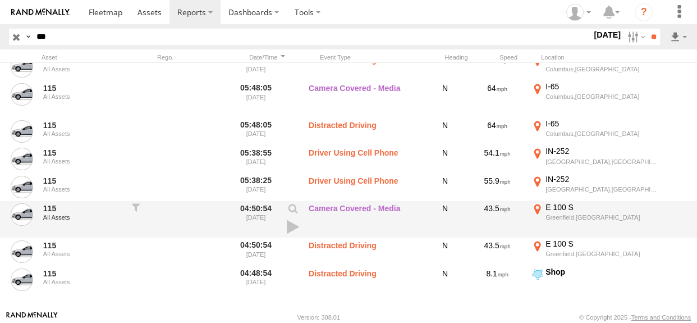
scroll to position [733, 0]
click at [287, 227] on link at bounding box center [293, 228] width 19 height 16
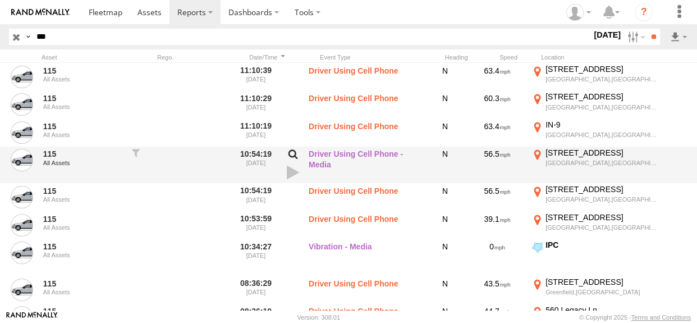
scroll to position [326, 0]
click at [291, 170] on link at bounding box center [293, 173] width 19 height 16
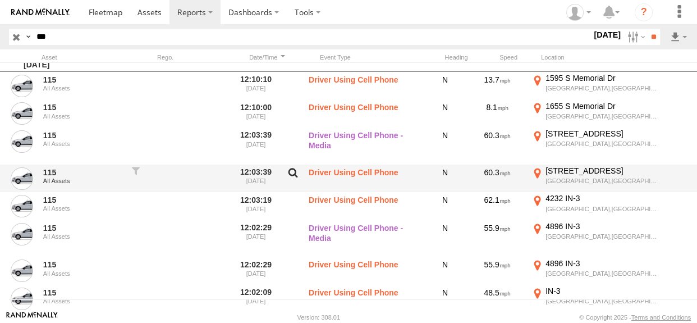
scroll to position [0, 0]
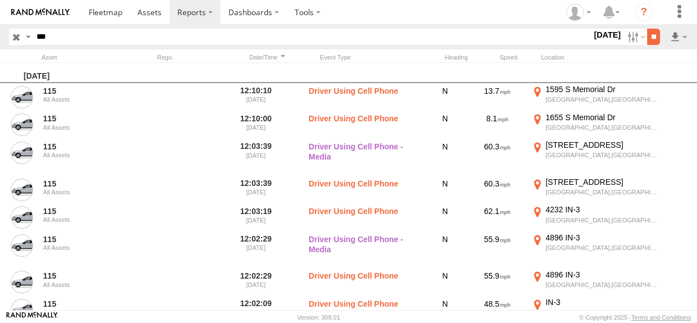
click at [655, 32] on input "**" at bounding box center [653, 37] width 13 height 16
drag, startPoint x: 57, startPoint y: 38, endPoint x: 35, endPoint y: 36, distance: 22.5
click at [35, 36] on input "***" at bounding box center [312, 37] width 560 height 16
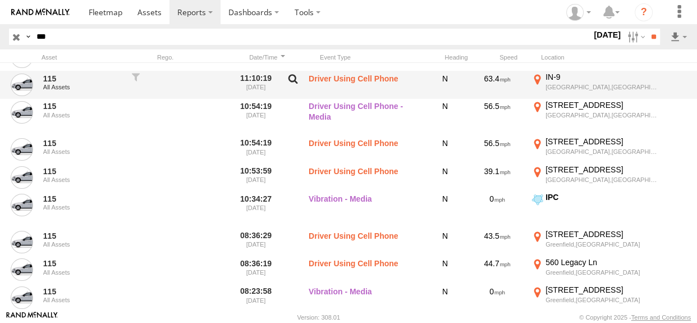
scroll to position [374, 0]
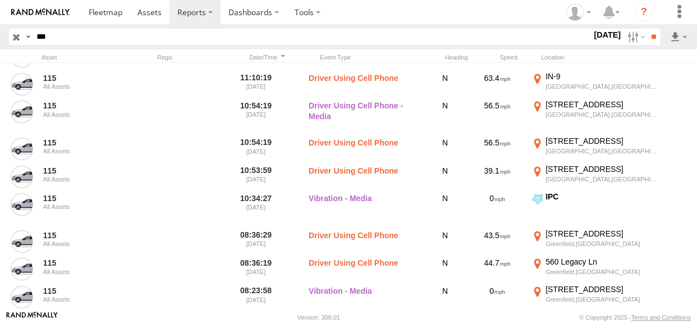
click at [15, 36] on input "button" at bounding box center [16, 37] width 15 height 16
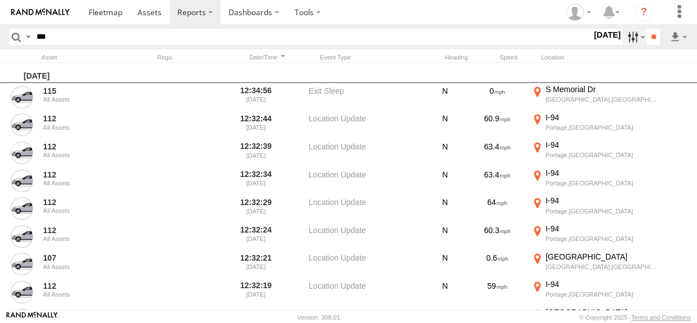
click at [627, 42] on label at bounding box center [635, 37] width 24 height 16
click at [0, 0] on span "Media" at bounding box center [0, 0] width 0 height 0
click at [0, 0] on span "Warning" at bounding box center [0, 0] width 0 height 0
click at [651, 39] on input "**" at bounding box center [653, 37] width 13 height 16
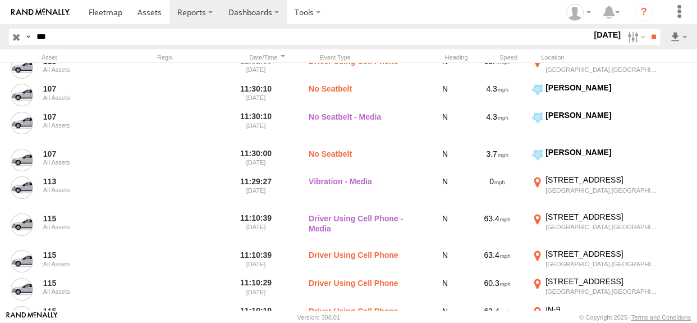
scroll to position [697, 0]
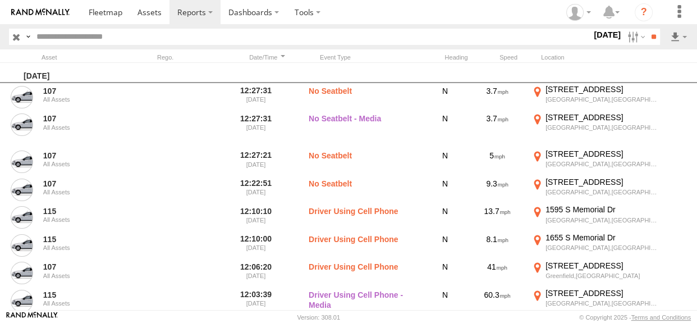
scroll to position [697, 0]
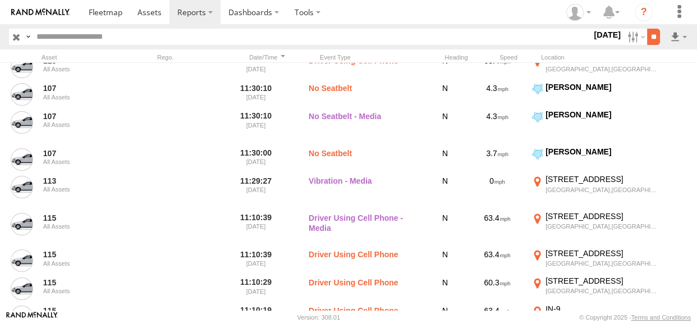
click at [649, 42] on input "**" at bounding box center [653, 37] width 13 height 16
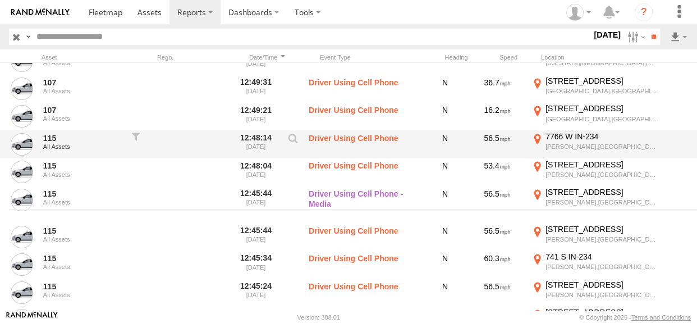
scroll to position [102, 0]
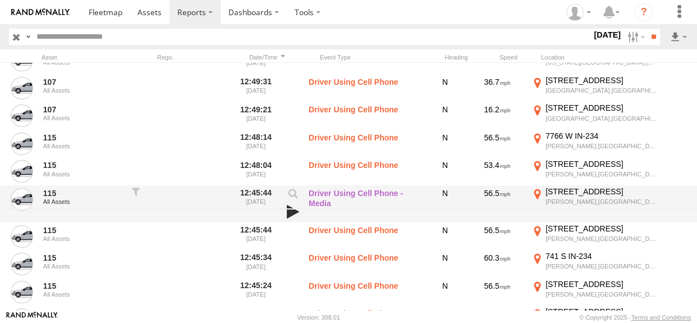
click at [294, 208] on link at bounding box center [293, 212] width 19 height 16
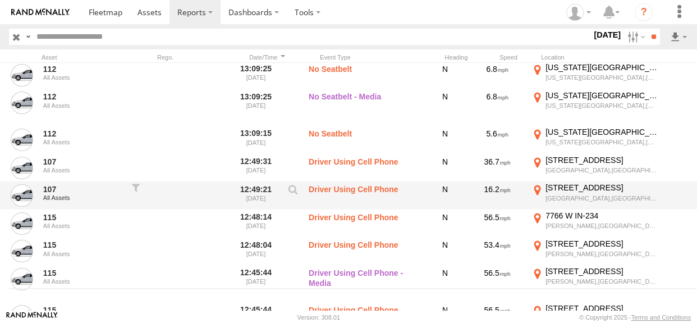
scroll to position [0, 0]
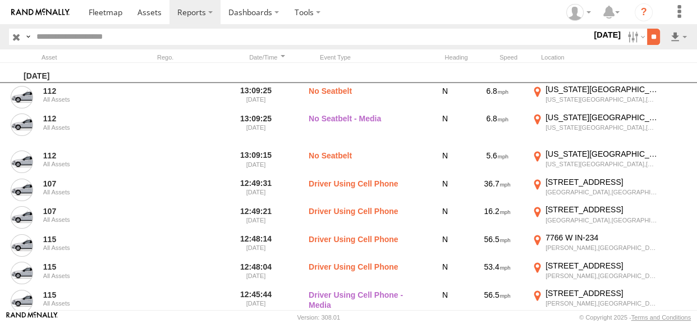
click at [647, 35] on input "**" at bounding box center [653, 37] width 13 height 16
click at [647, 39] on input "**" at bounding box center [653, 37] width 13 height 16
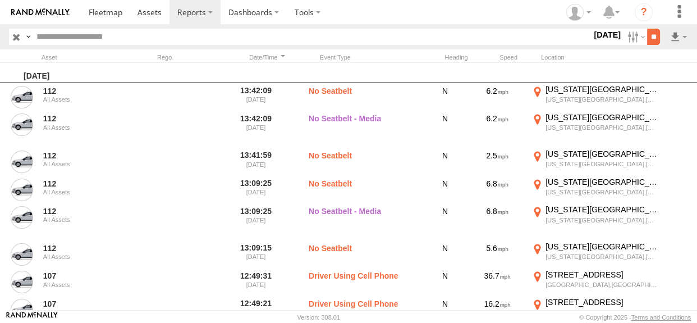
click at [650, 40] on input "**" at bounding box center [653, 37] width 13 height 16
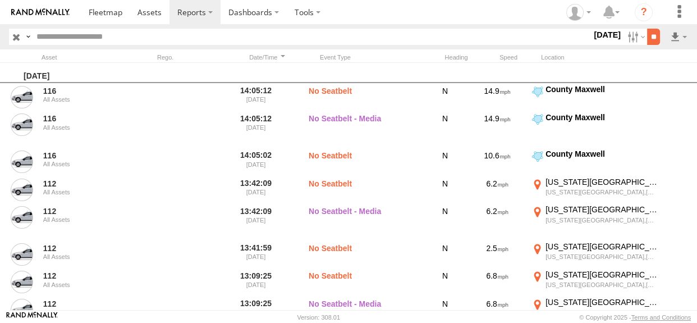
click at [653, 35] on input "**" at bounding box center [653, 37] width 13 height 16
